Goal: Task Accomplishment & Management: Manage account settings

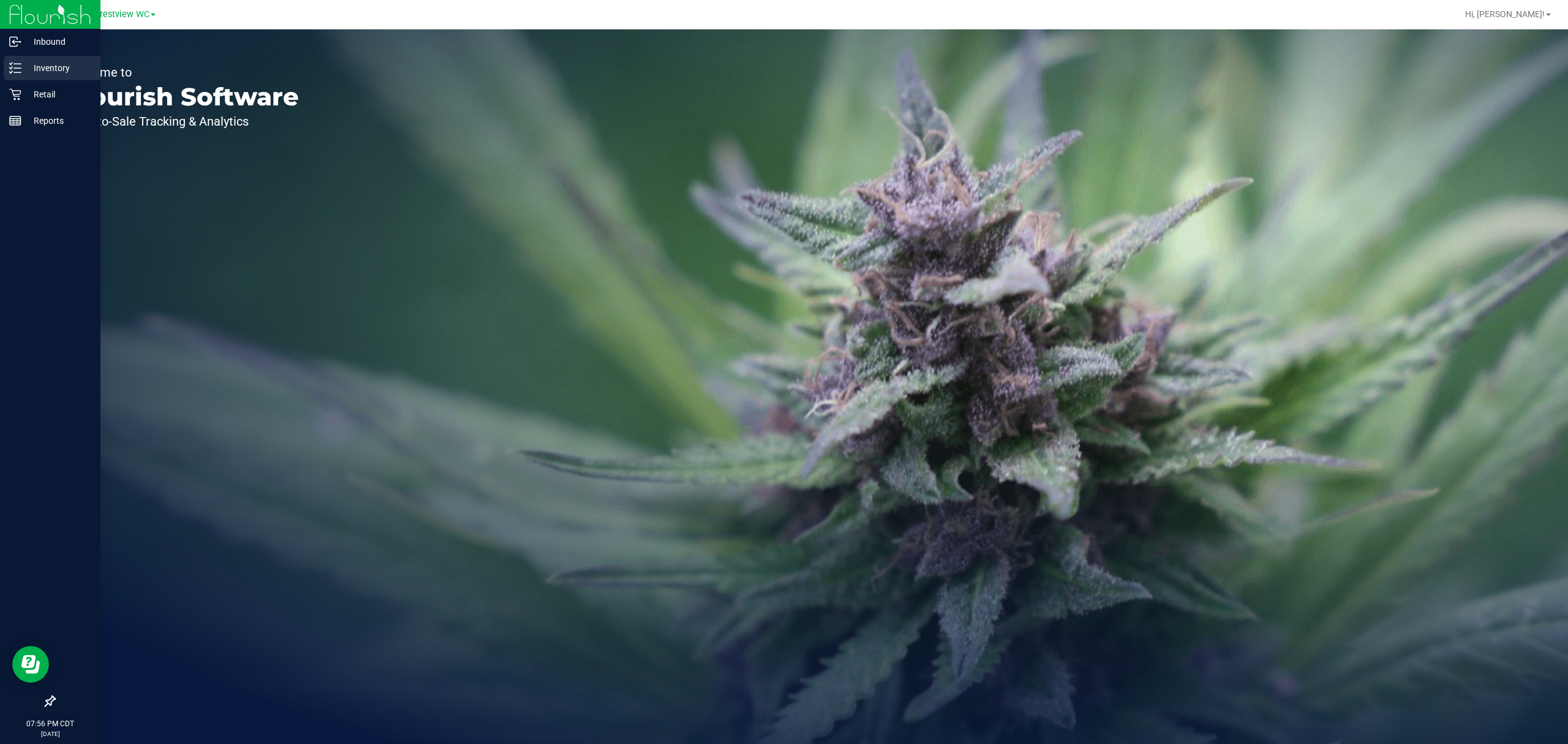
click at [16, 72] on icon at bounding box center [16, 68] width 13 height 13
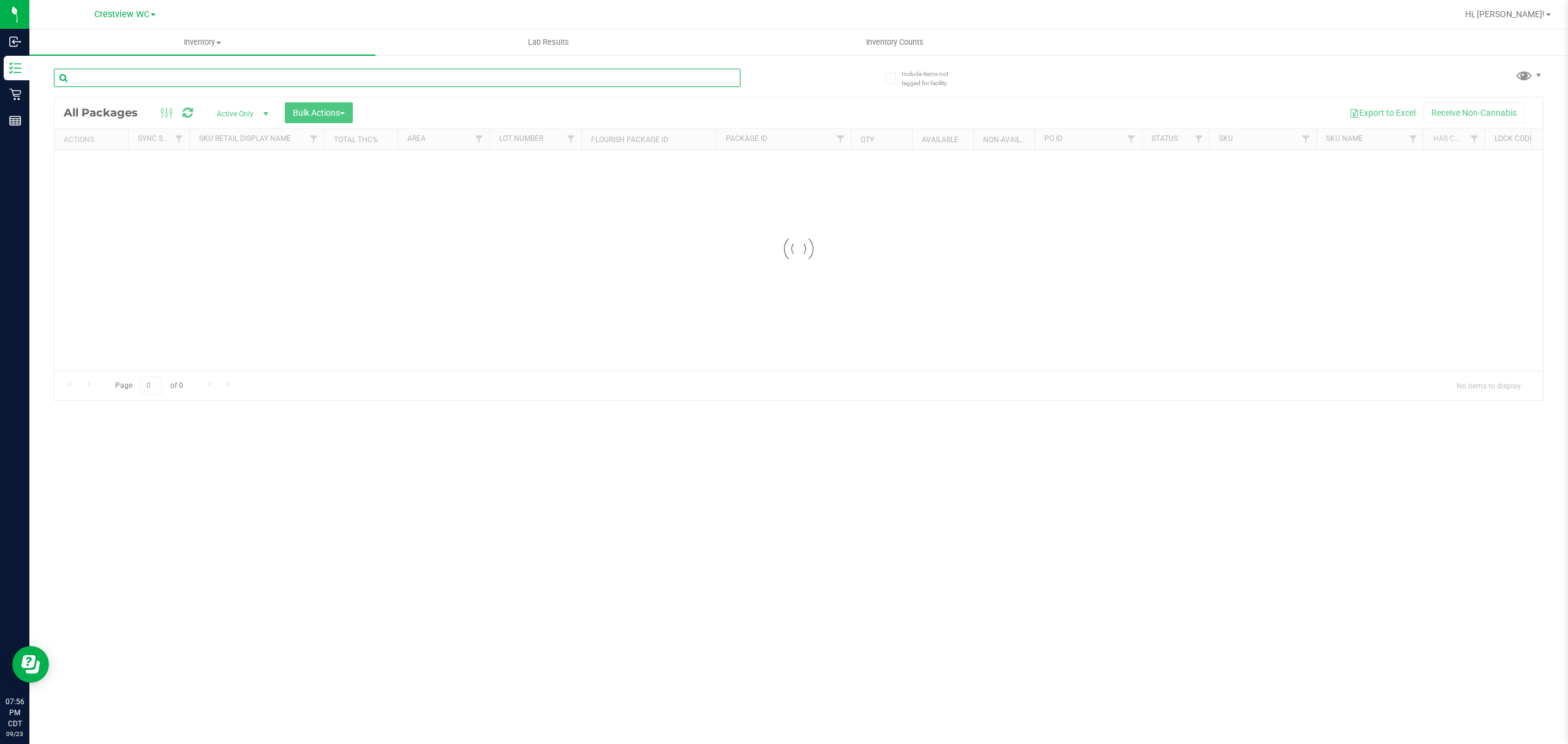
click at [230, 86] on input "text" at bounding box center [398, 77] width 687 height 18
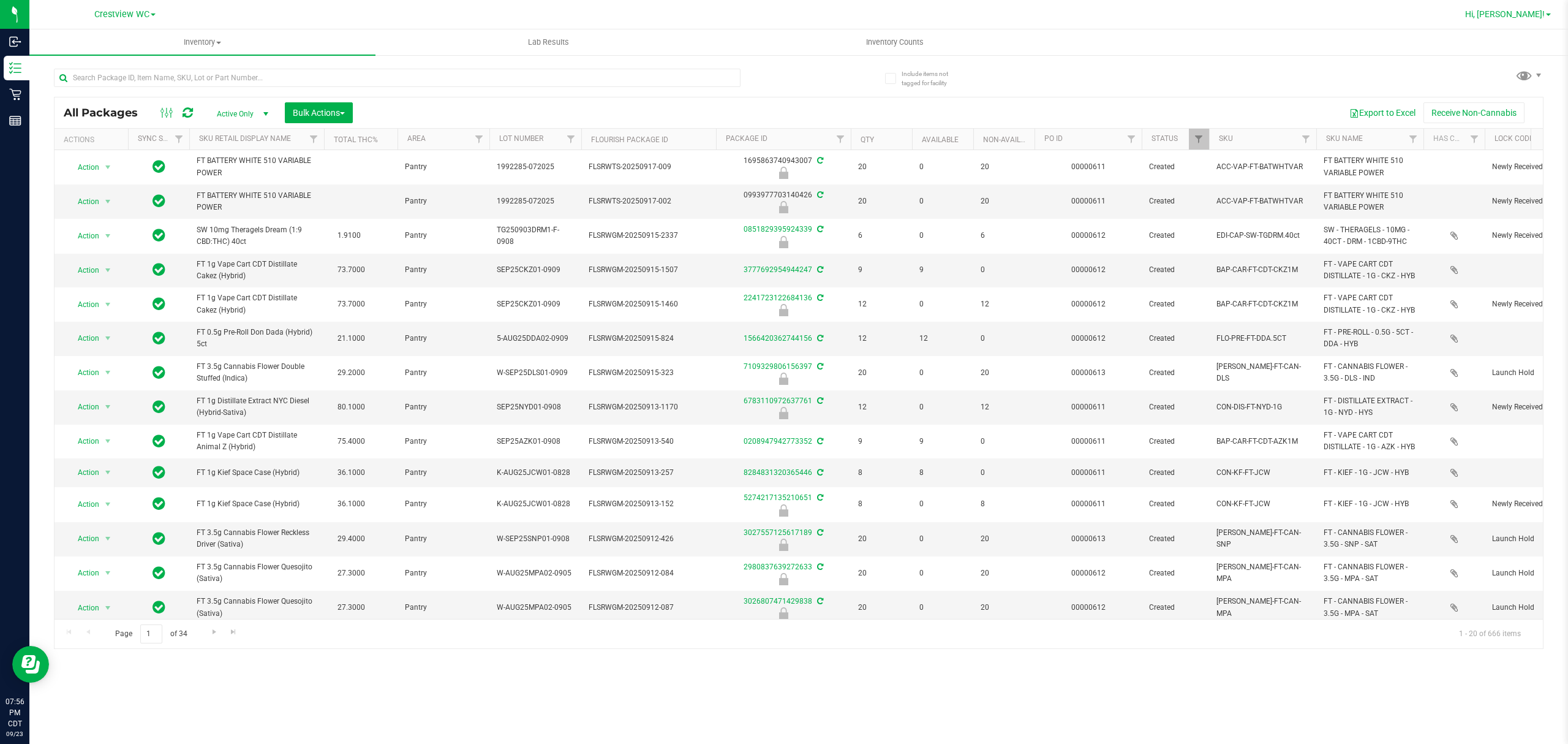
click at [1517, 13] on span "Hi, [PERSON_NAME]!" at bounding box center [1504, 14] width 79 height 9
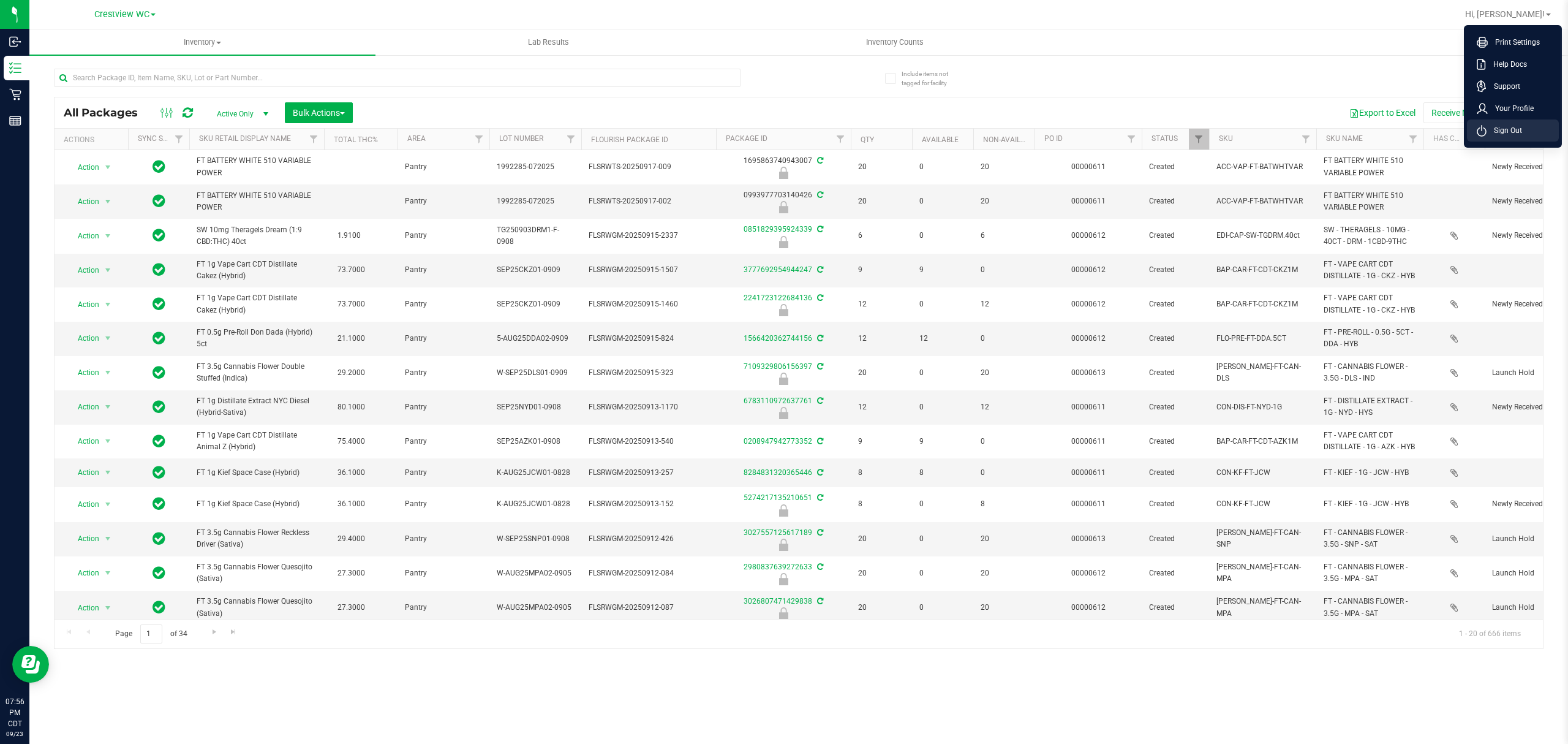
click at [1522, 123] on li "Sign Out" at bounding box center [1513, 131] width 92 height 22
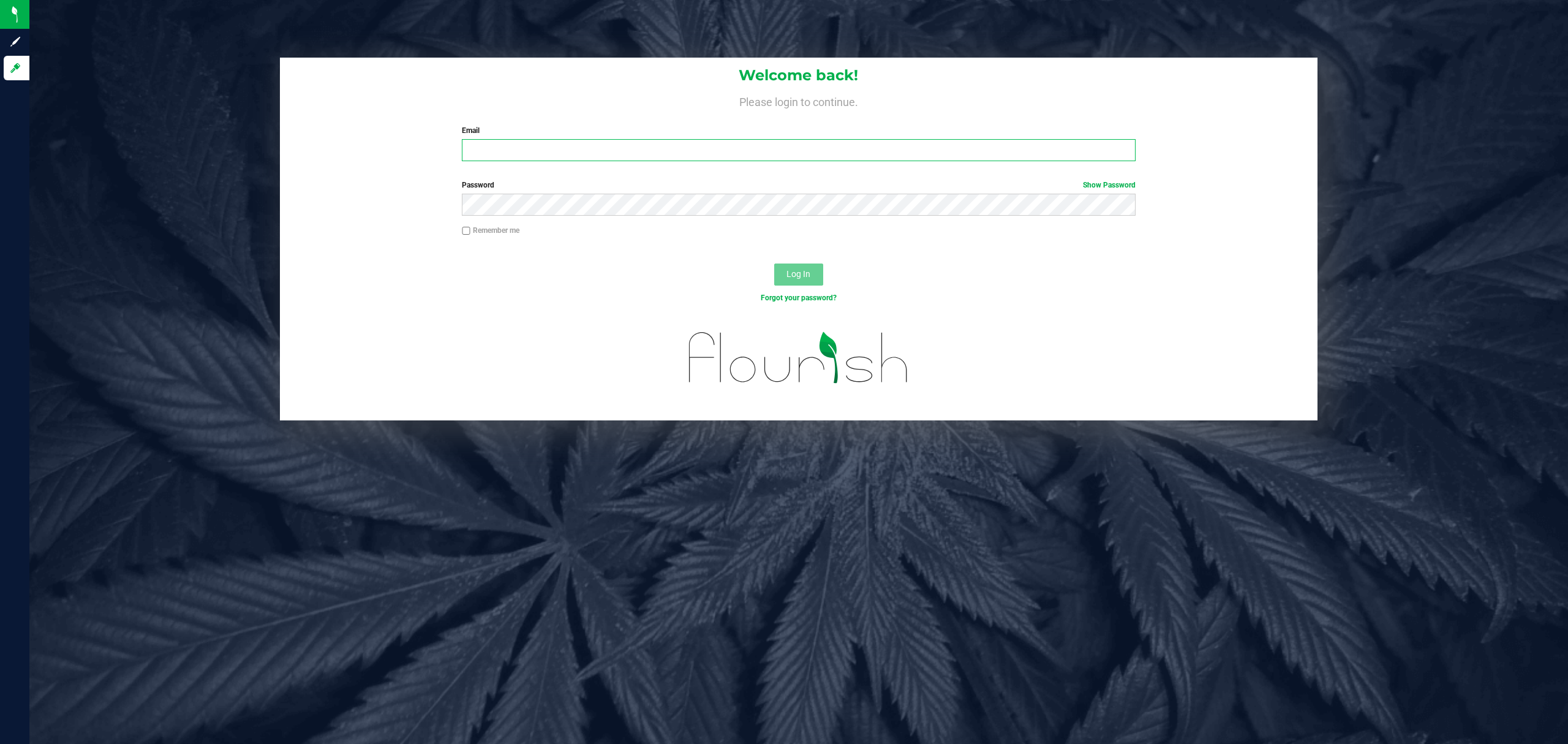
click at [915, 150] on input "Email" at bounding box center [799, 150] width 674 height 22
type input "[EMAIL_ADDRESS][DOMAIN_NAME]"
click at [774, 263] on button "Log In" at bounding box center [799, 274] width 49 height 22
